Goal: Task Accomplishment & Management: Manage account settings

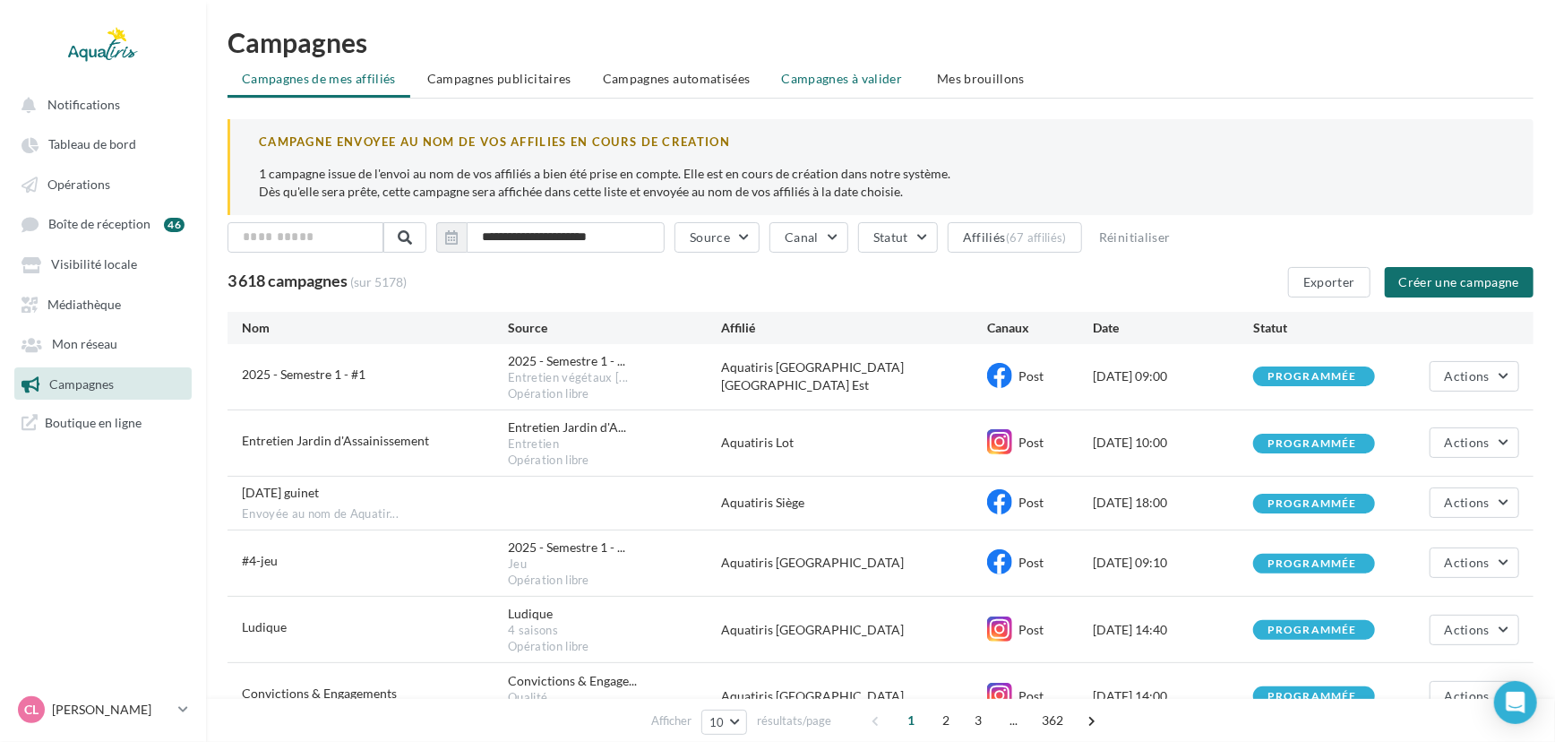
click at [833, 65] on li "Campagnes à valider" at bounding box center [844, 79] width 153 height 32
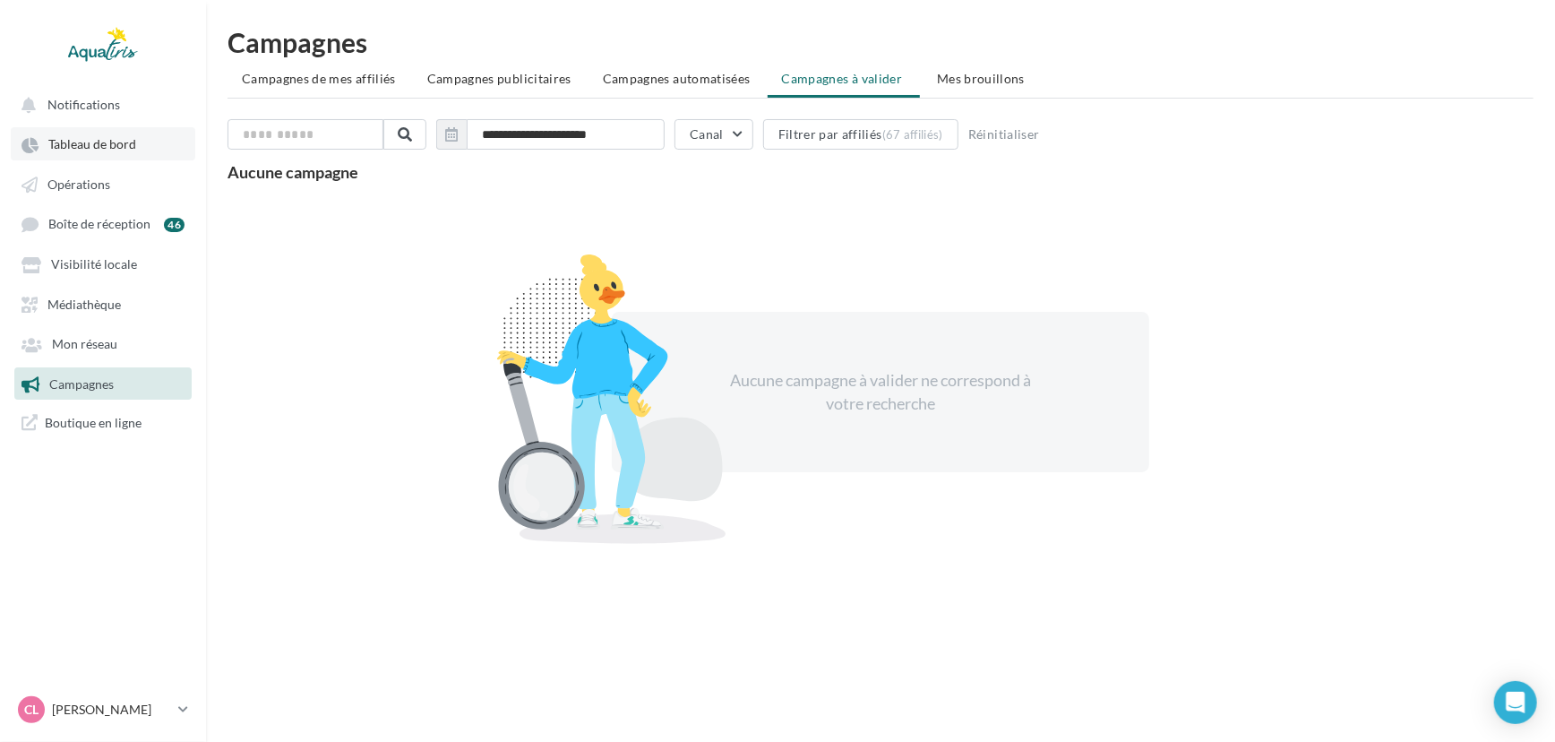
click at [82, 134] on link "Tableau de bord" at bounding box center [103, 143] width 185 height 32
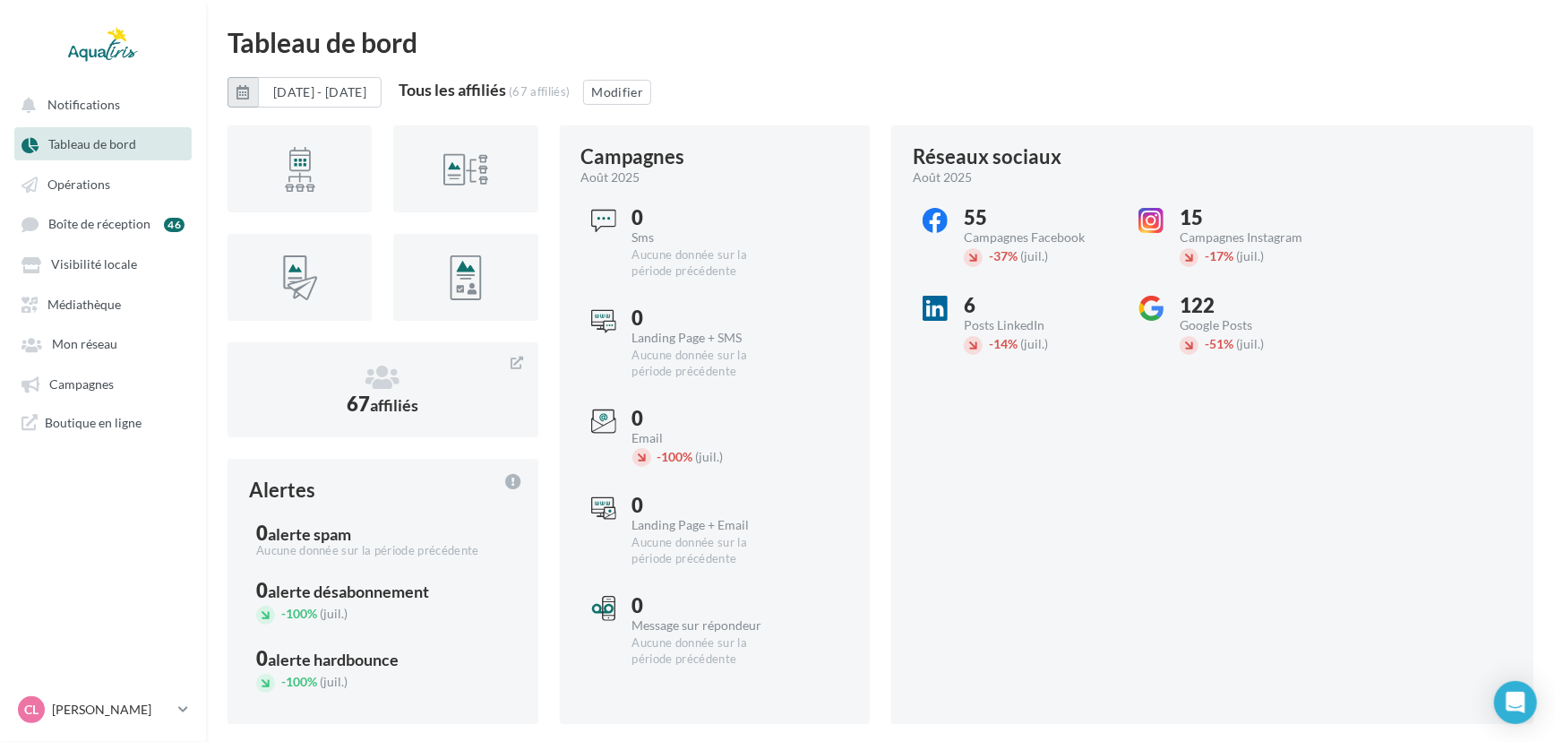
click at [247, 88] on icon "button" at bounding box center [242, 92] width 13 height 14
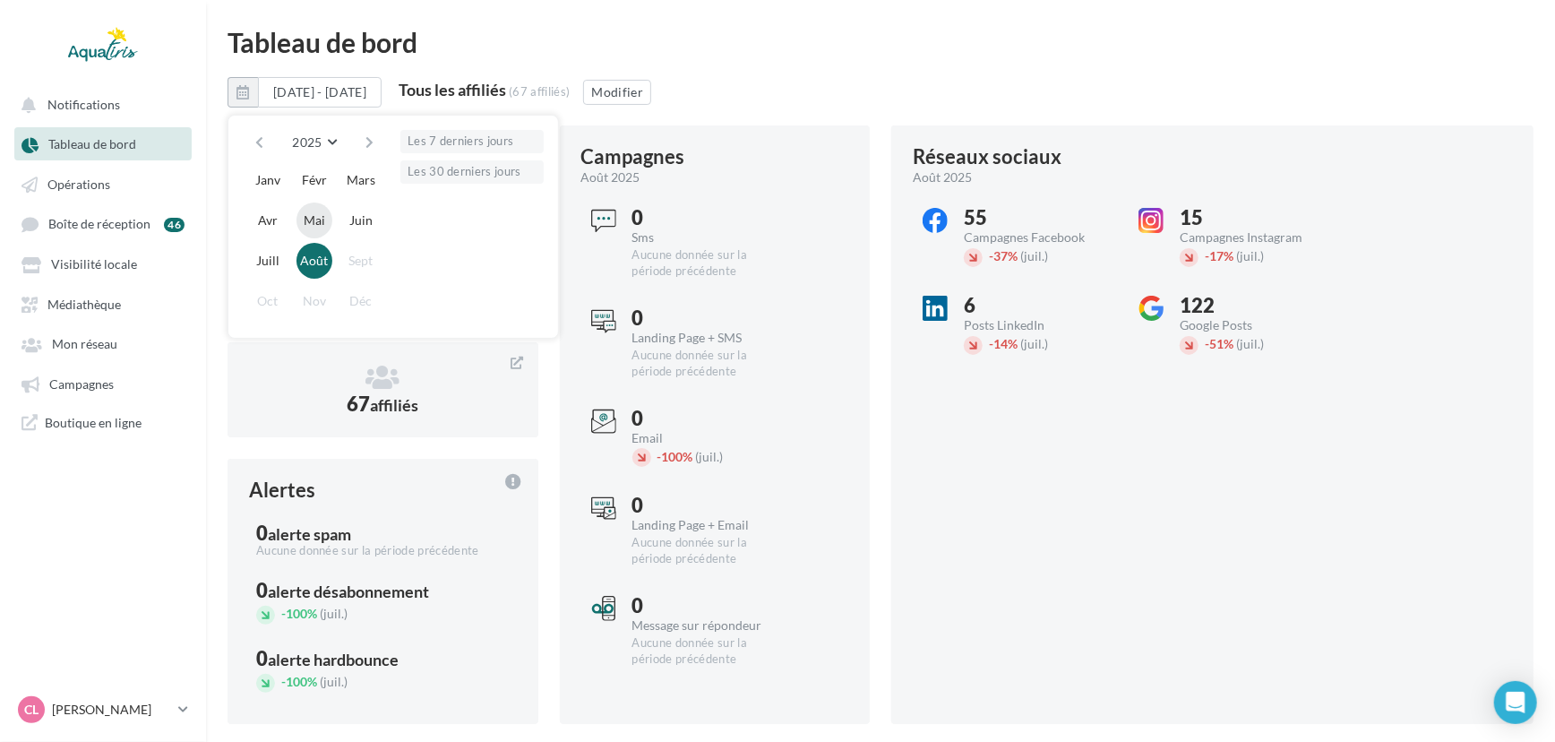
click at [311, 219] on button "Mai" at bounding box center [315, 220] width 36 height 36
click at [322, 261] on button "Août" at bounding box center [315, 261] width 36 height 36
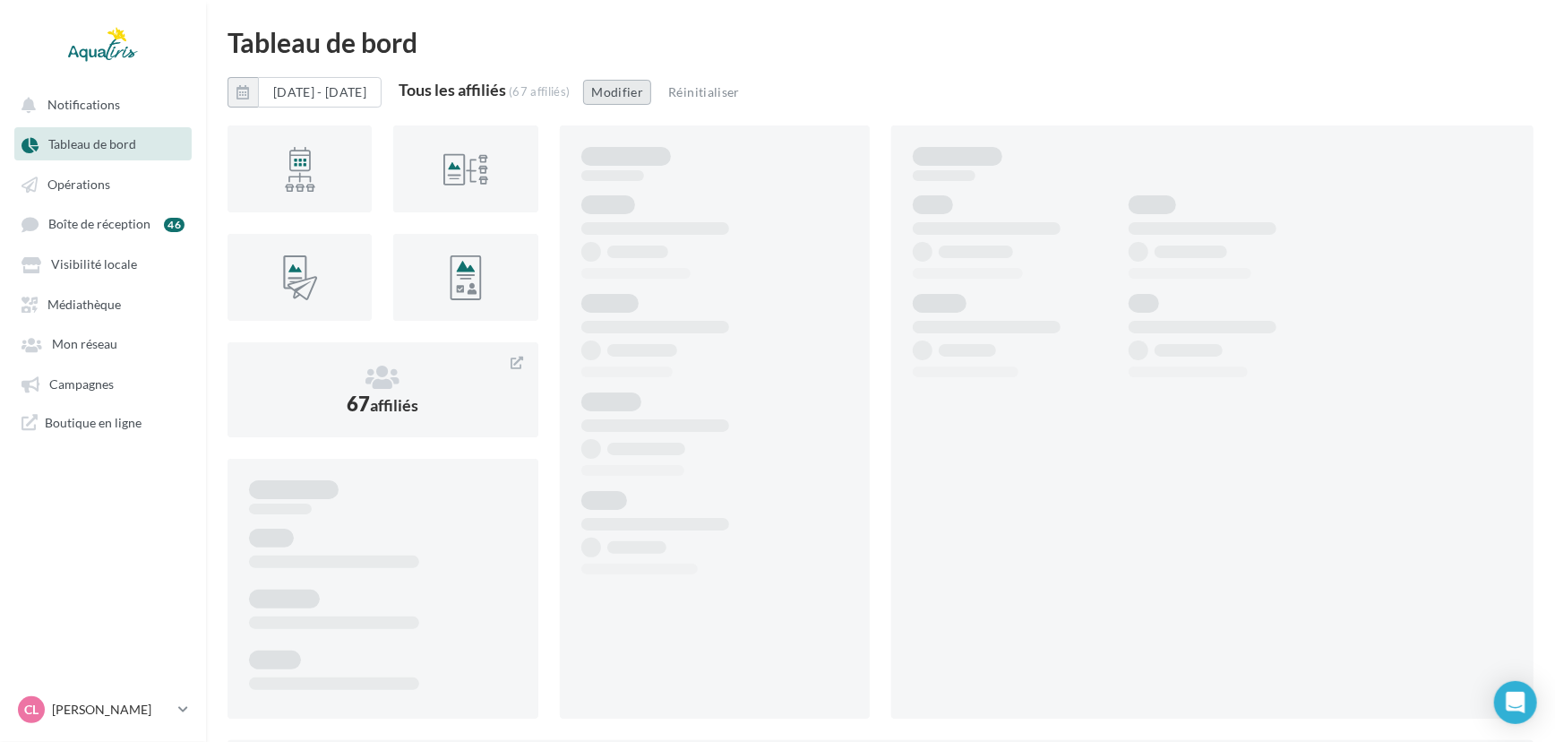
click at [651, 90] on button "Modifier" at bounding box center [617, 92] width 68 height 25
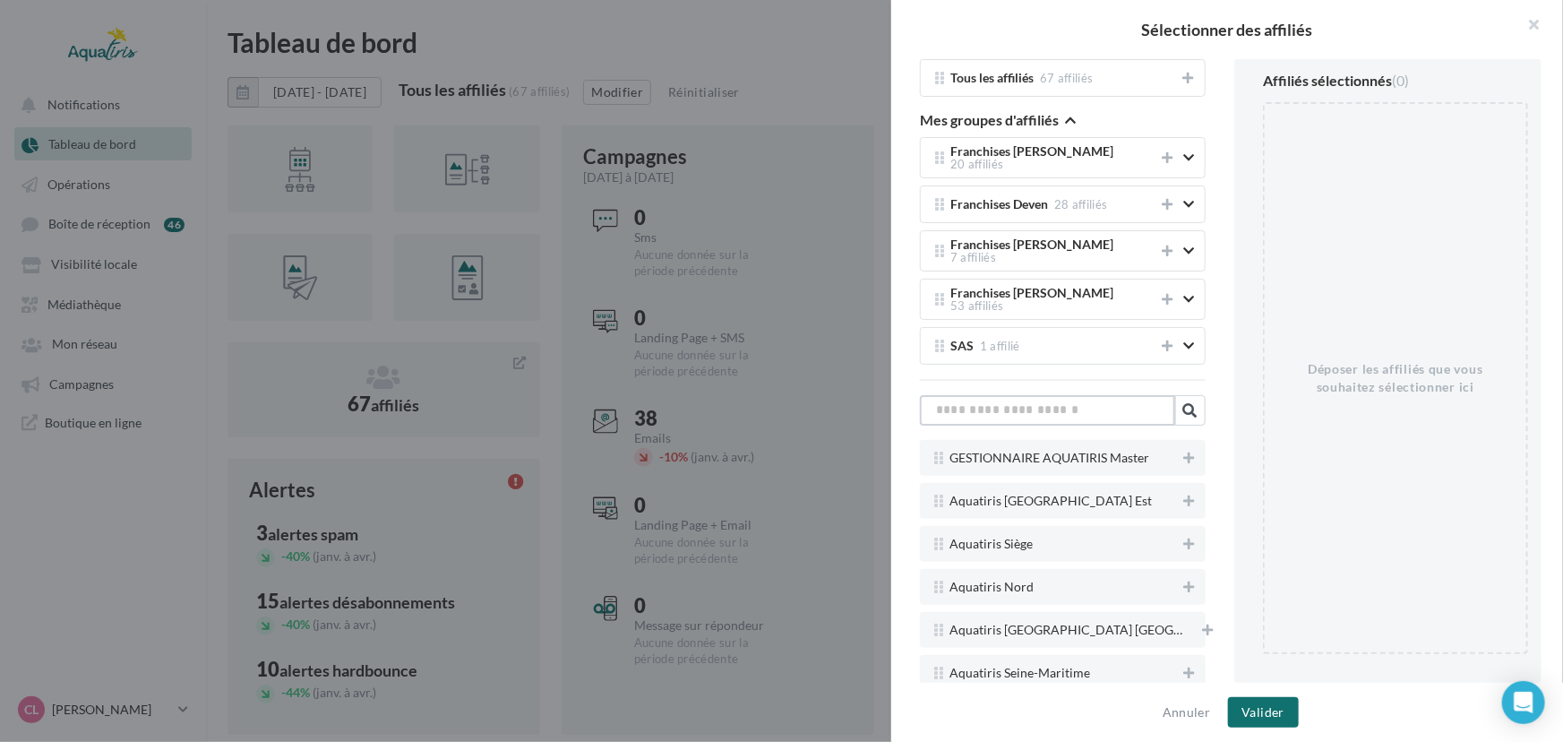
click at [1130, 395] on input "text" at bounding box center [1047, 410] width 255 height 30
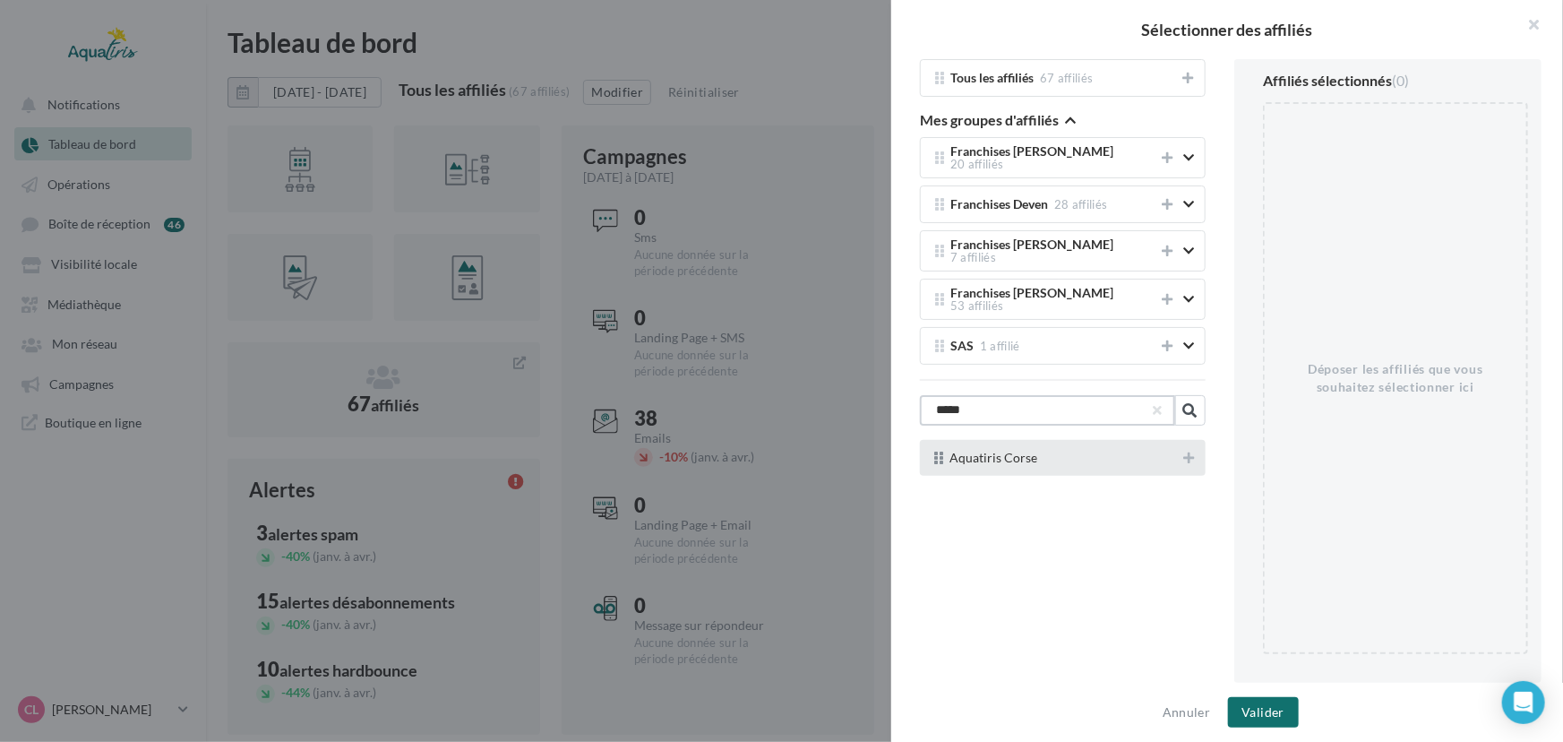
type input "*****"
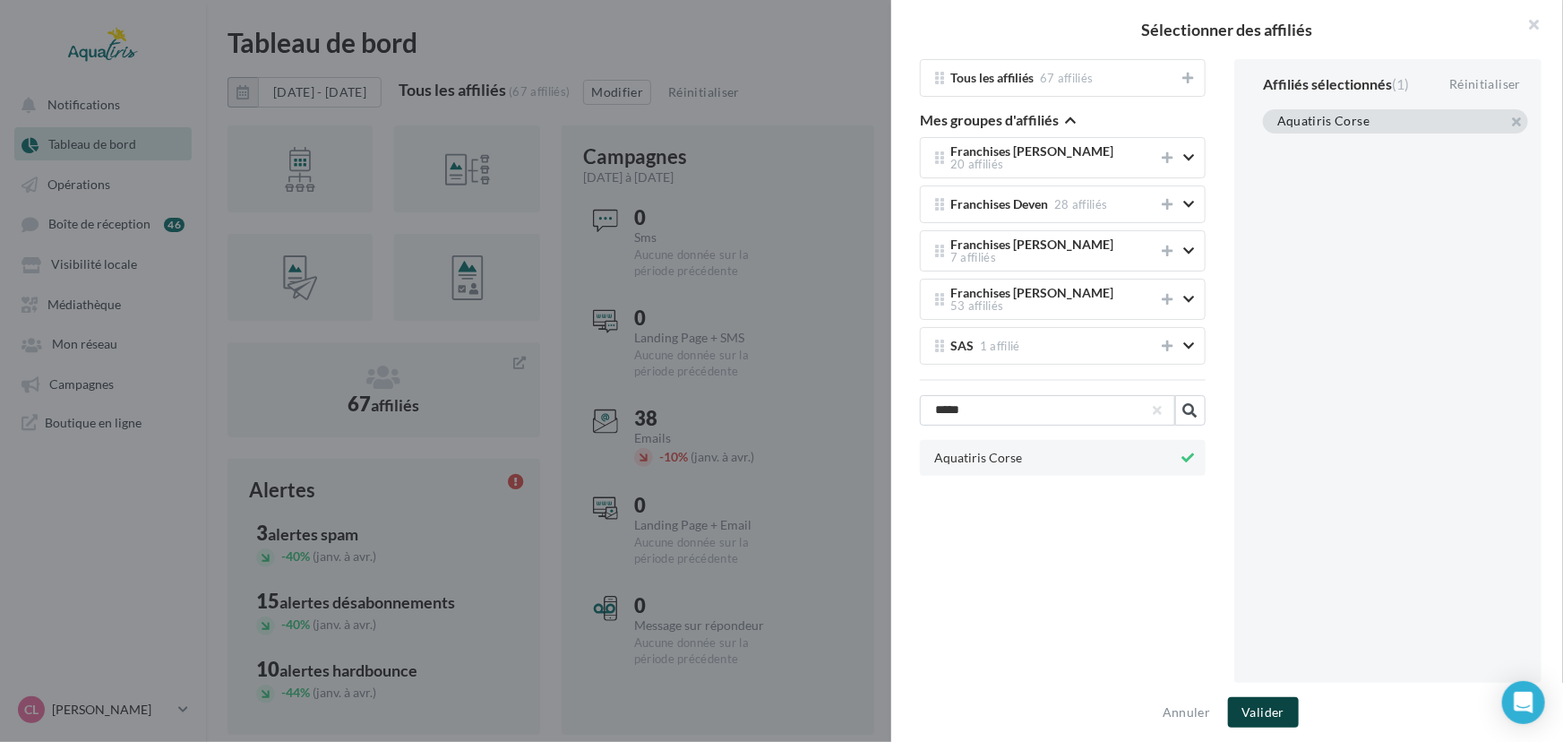
click at [1277, 713] on button "Valider" at bounding box center [1263, 712] width 71 height 30
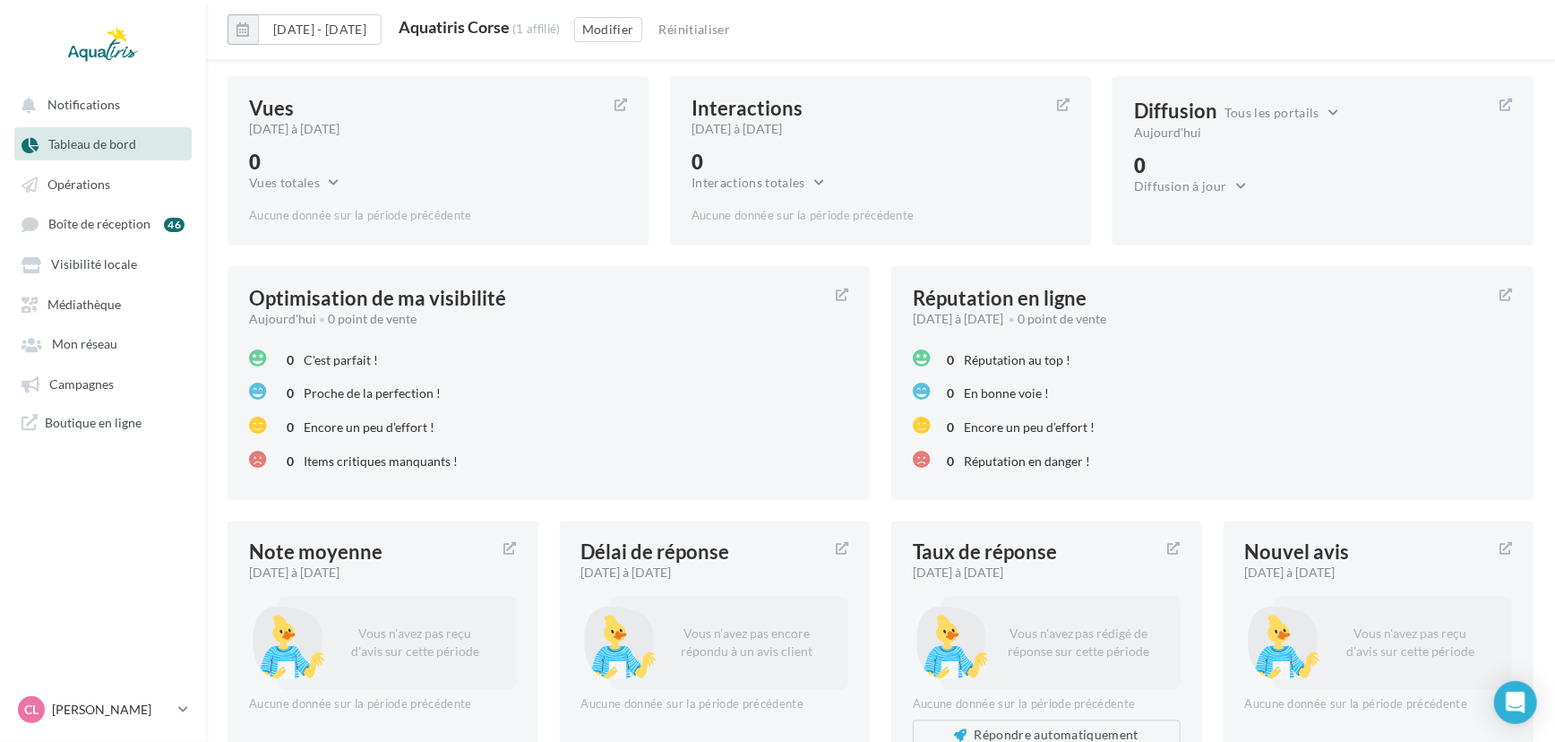
scroll to position [1780, 0]
